Goal: Task Accomplishment & Management: Complete application form

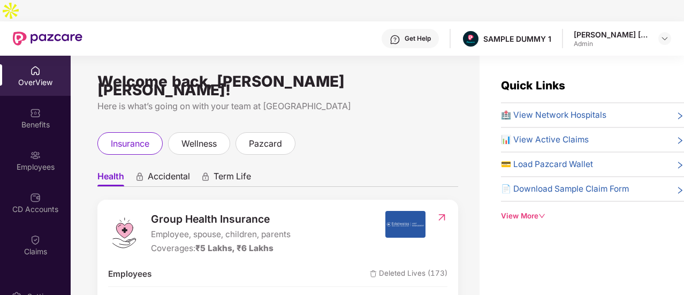
click at [59, 77] on div "OverView" at bounding box center [35, 82] width 71 height 11
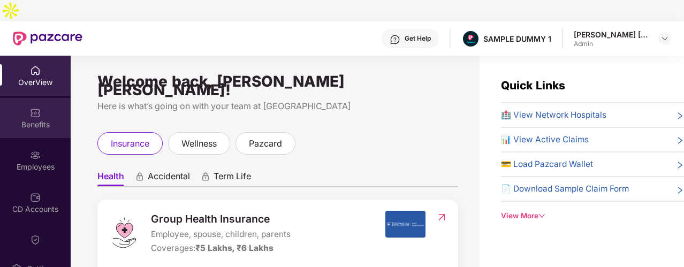
click at [50, 119] on div "Benefits" at bounding box center [35, 124] width 71 height 11
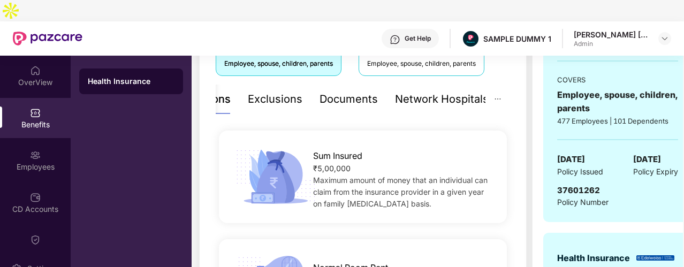
scroll to position [192, 0]
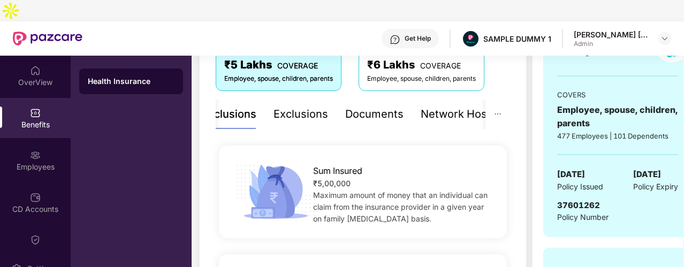
click at [318, 106] on div "Exclusions" at bounding box center [301, 114] width 55 height 17
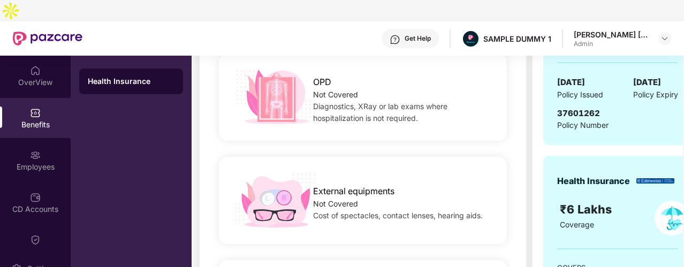
scroll to position [170, 0]
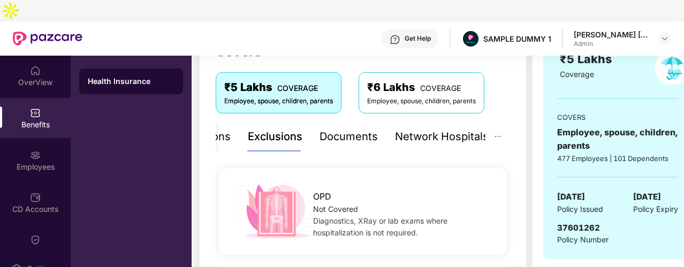
click at [432, 129] on div "Network Hospitals" at bounding box center [442, 137] width 94 height 17
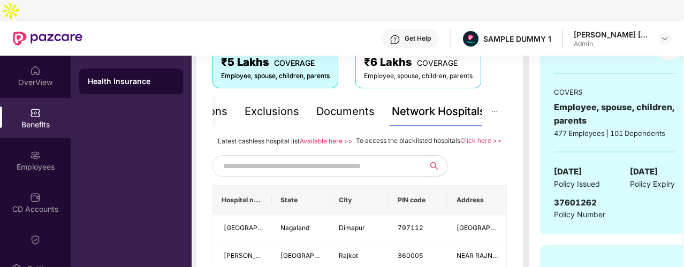
scroll to position [195, 0]
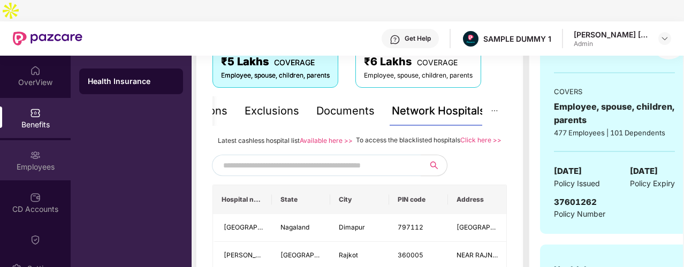
click at [59, 140] on div "Employees" at bounding box center [35, 160] width 71 height 40
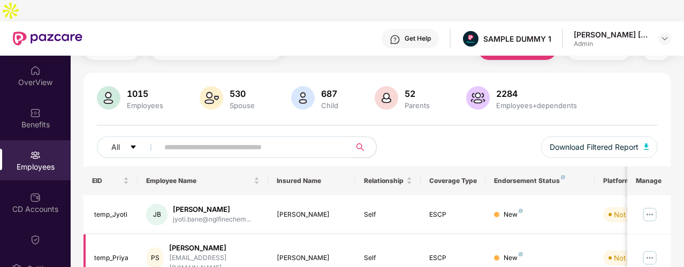
scroll to position [0, 0]
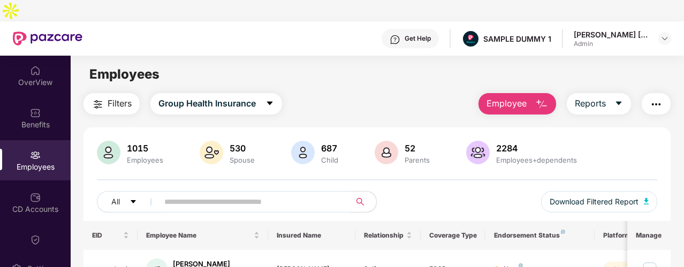
click at [649, 93] on button "button" at bounding box center [656, 103] width 29 height 21
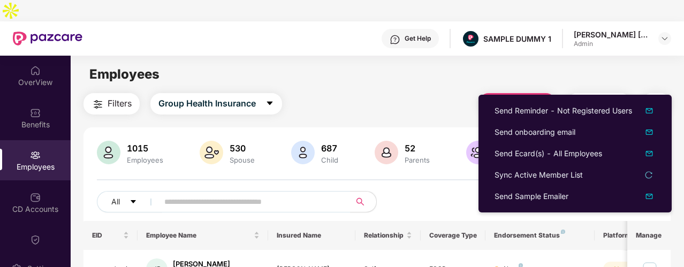
click at [417, 34] on div "Get Help" at bounding box center [418, 38] width 26 height 9
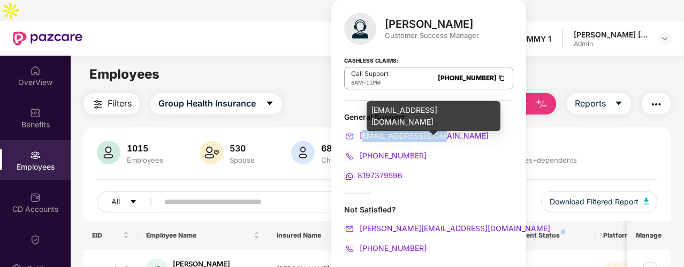
drag, startPoint x: 450, startPoint y: 130, endPoint x: 365, endPoint y: 133, distance: 85.2
click at [365, 133] on div "[EMAIL_ADDRESS][DOMAIN_NAME]" at bounding box center [428, 136] width 169 height 12
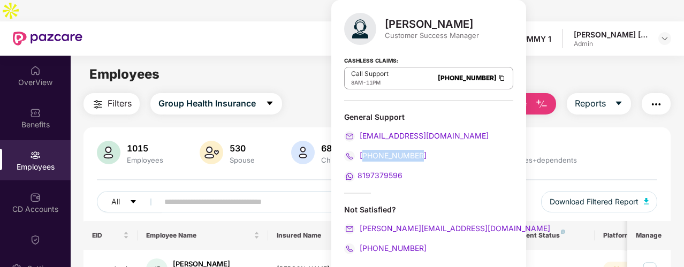
drag, startPoint x: 426, startPoint y: 152, endPoint x: 363, endPoint y: 154, distance: 63.7
click at [363, 154] on div "[PHONE_NUMBER]" at bounding box center [428, 156] width 169 height 12
drag, startPoint x: 411, startPoint y: 176, endPoint x: 354, endPoint y: 175, distance: 56.8
click at [354, 175] on div "8197379596" at bounding box center [428, 176] width 169 height 12
click at [425, 184] on div "[PERSON_NAME] Customer Success Manager Cashless Claims: Call Support 8AM - 11PM…" at bounding box center [428, 137] width 195 height 275
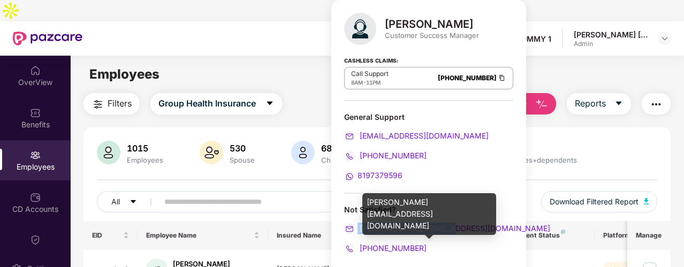
drag, startPoint x: 459, startPoint y: 224, endPoint x: 357, endPoint y: 227, distance: 102.3
click at [357, 227] on div "[PERSON_NAME][EMAIL_ADDRESS][DOMAIN_NAME]" at bounding box center [428, 229] width 169 height 12
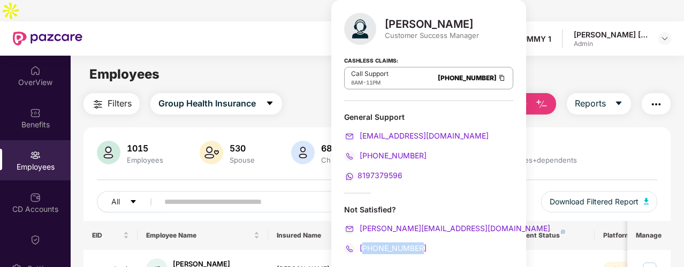
drag, startPoint x: 440, startPoint y: 243, endPoint x: 362, endPoint y: 246, distance: 78.2
click at [362, 246] on div "[PHONE_NUMBER]" at bounding box center [428, 249] width 169 height 12
click at [414, 59] on div "Cashless Claims: Call Support 8AM - 11PM [PHONE_NUMBER]" at bounding box center [428, 75] width 169 height 54
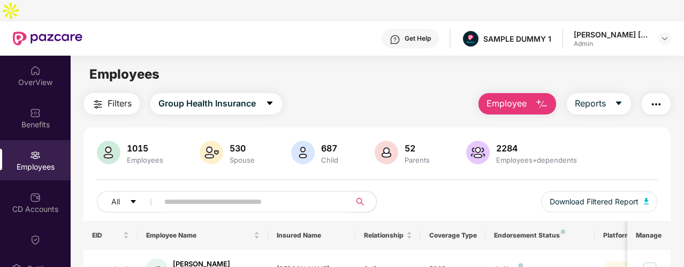
click at [516, 64] on div "Employees" at bounding box center [377, 74] width 613 height 20
click at [518, 97] on span "Employee" at bounding box center [507, 103] width 40 height 13
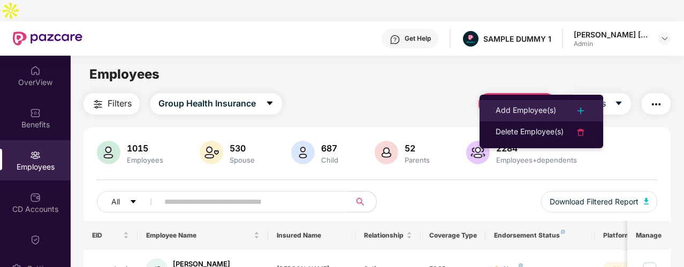
click at [526, 107] on div "Add Employee(s)" at bounding box center [526, 110] width 61 height 13
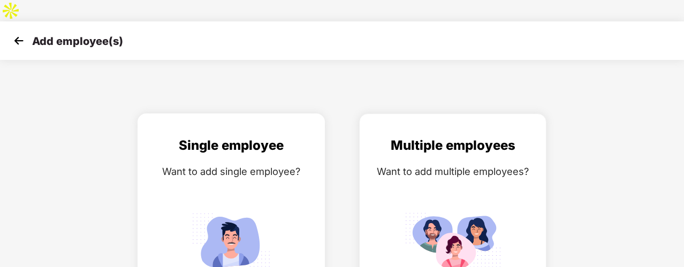
click at [299, 164] on div "Want to add single employee?" at bounding box center [231, 172] width 165 height 16
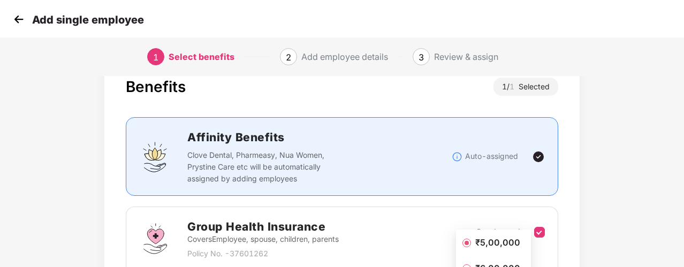
scroll to position [163, 0]
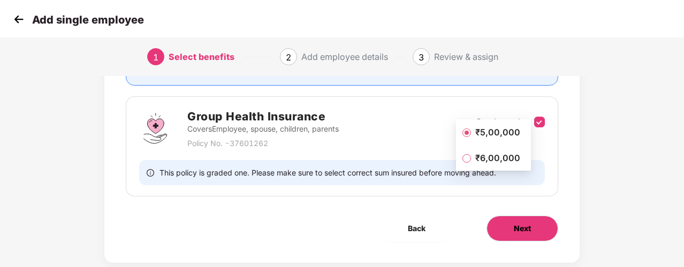
click at [527, 223] on span "Next" at bounding box center [522, 229] width 17 height 12
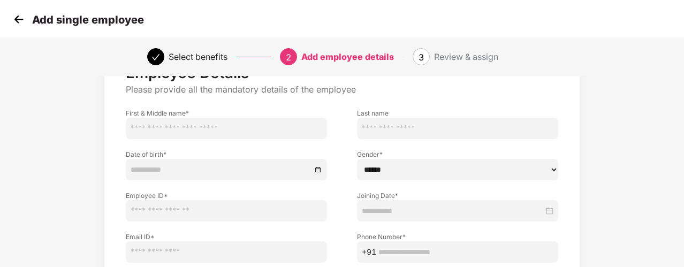
scroll to position [120, 1]
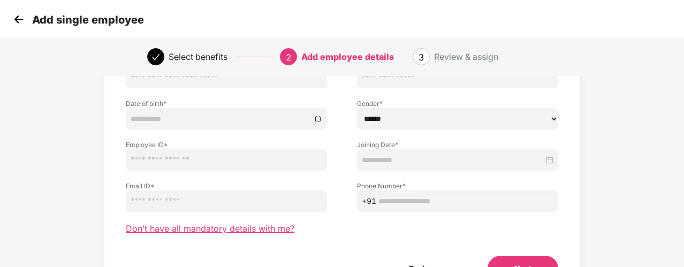
click at [263, 223] on span "Don’t have all mandatory details with me?" at bounding box center [210, 228] width 169 height 11
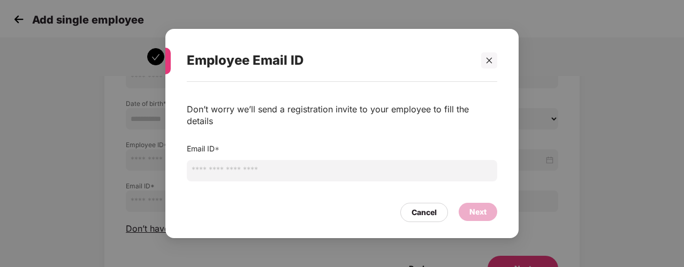
click at [276, 170] on input "email" at bounding box center [342, 170] width 311 height 21
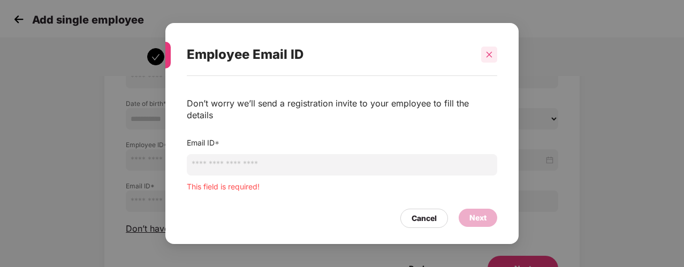
click at [493, 58] on icon "close" at bounding box center [489, 54] width 7 height 7
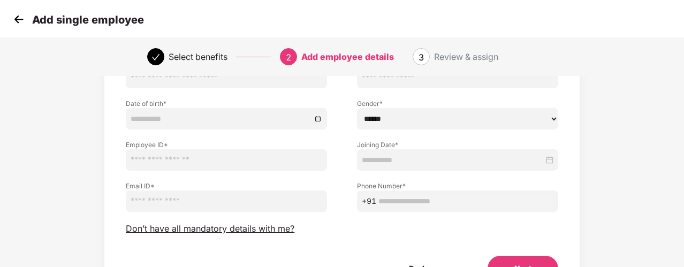
click at [15, 25] on img at bounding box center [19, 19] width 16 height 16
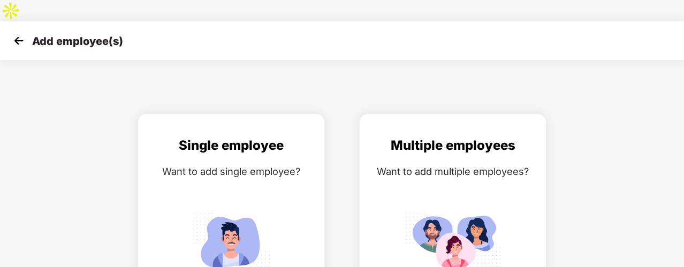
click at [15, 33] on img at bounding box center [19, 41] width 16 height 16
